Goal: Find specific page/section: Find specific page/section

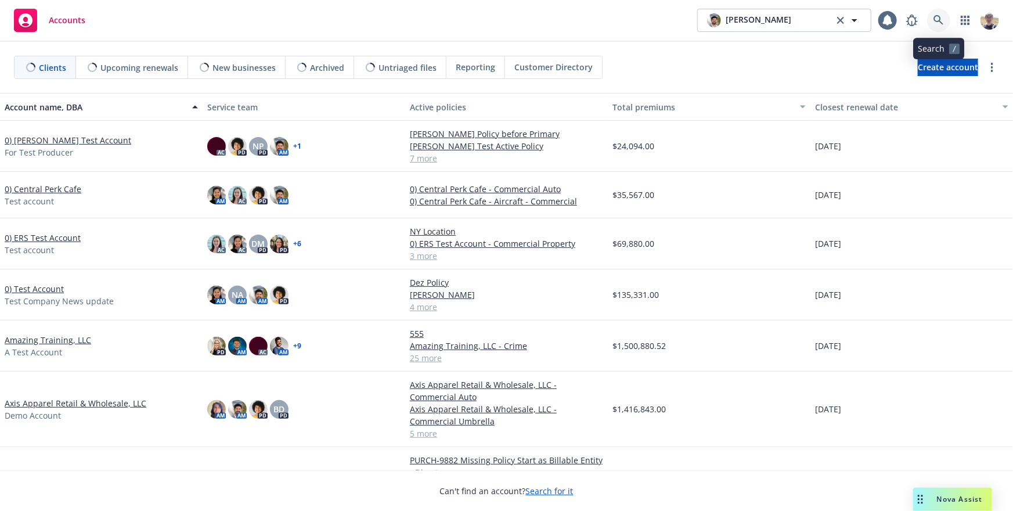
click at [937, 22] on icon at bounding box center [938, 20] width 10 height 10
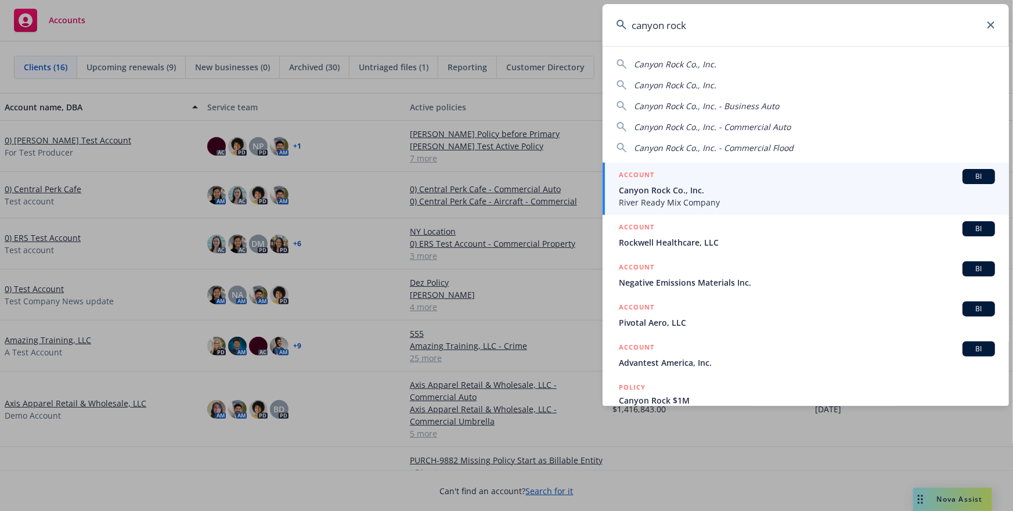
type input "canyon rock"
click at [783, 200] on span "River Ready Mix Company" at bounding box center [807, 202] width 376 height 12
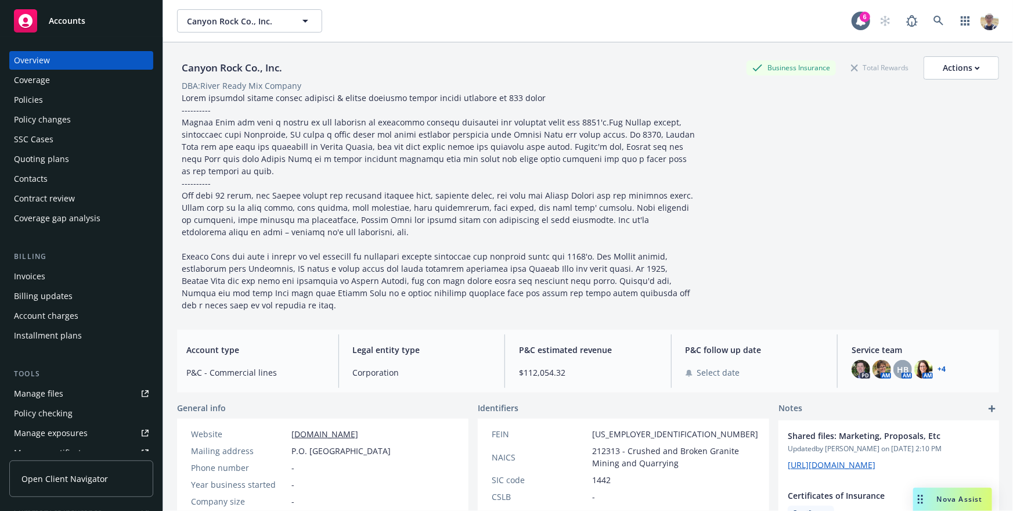
click at [101, 473] on span "Open Client Navigator" at bounding box center [64, 479] width 86 height 12
